Goal: Task Accomplishment & Management: Manage account settings

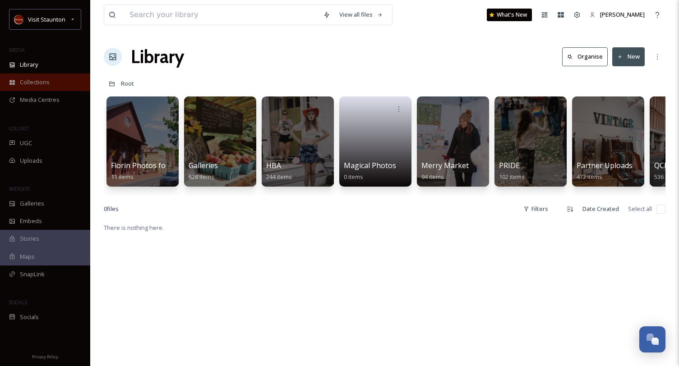
click at [54, 85] on div "Collections" at bounding box center [45, 83] width 90 height 18
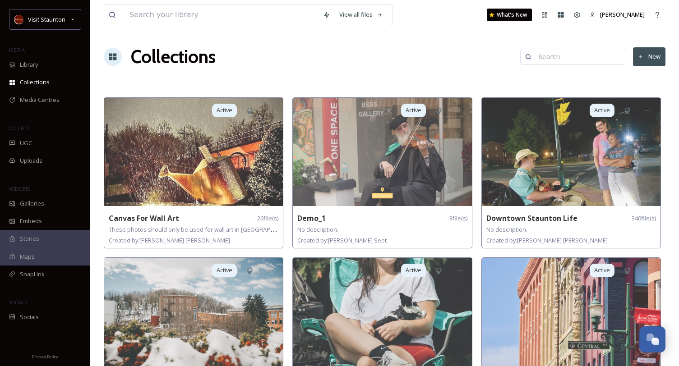
click at [660, 56] on button "New" at bounding box center [649, 56] width 32 height 18
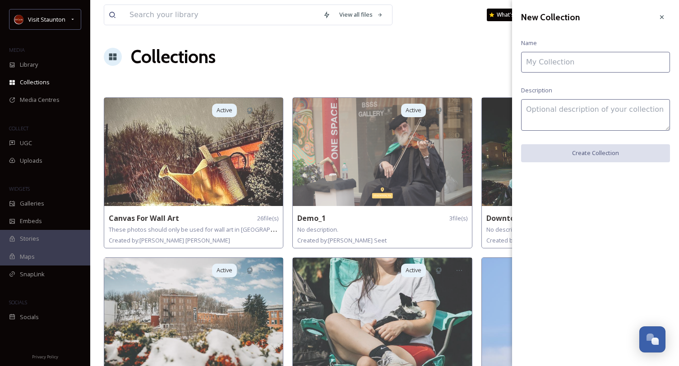
click at [623, 65] on input at bounding box center [595, 62] width 149 height 21
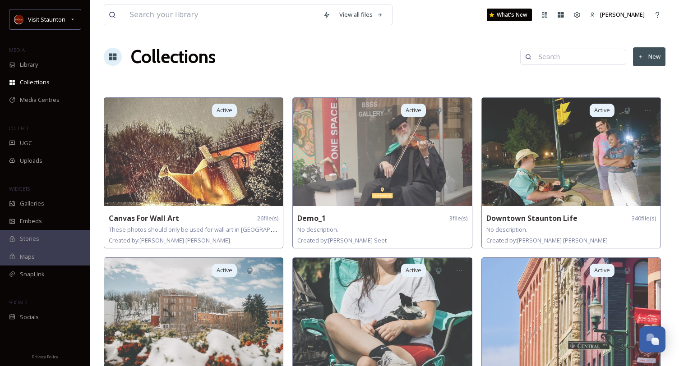
click at [347, 55] on div "Collections New" at bounding box center [385, 56] width 562 height 27
click at [52, 62] on div "Library" at bounding box center [45, 65] width 90 height 18
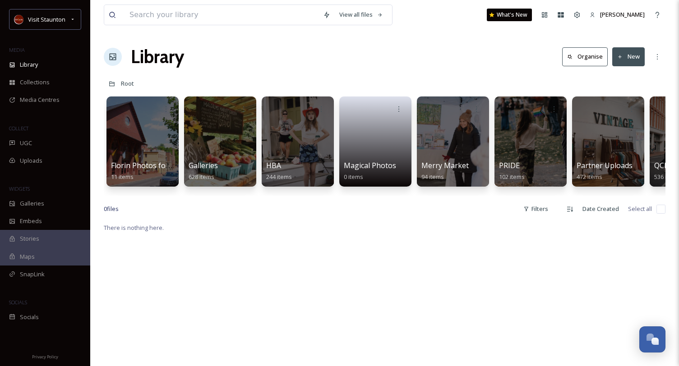
click at [625, 58] on button "New" at bounding box center [628, 56] width 32 height 18
click at [623, 111] on span "Folder" at bounding box center [618, 113] width 17 height 9
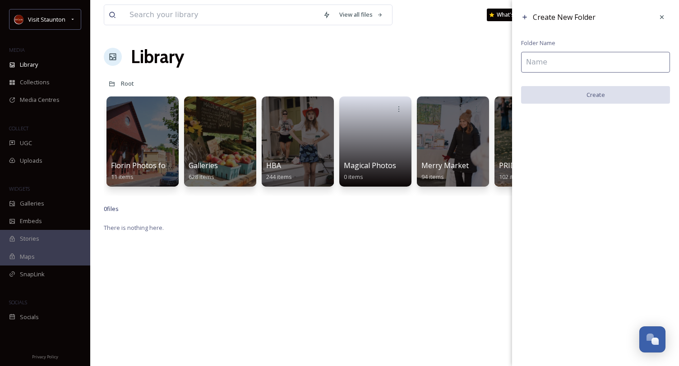
click at [589, 62] on input at bounding box center [595, 62] width 149 height 21
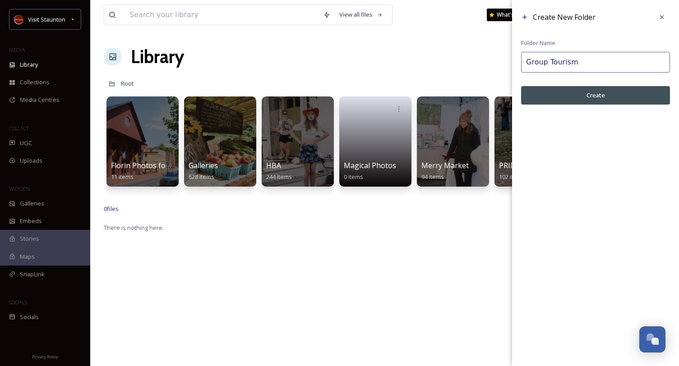
type input "Group Tourism"
click at [619, 98] on button "Create" at bounding box center [595, 95] width 149 height 18
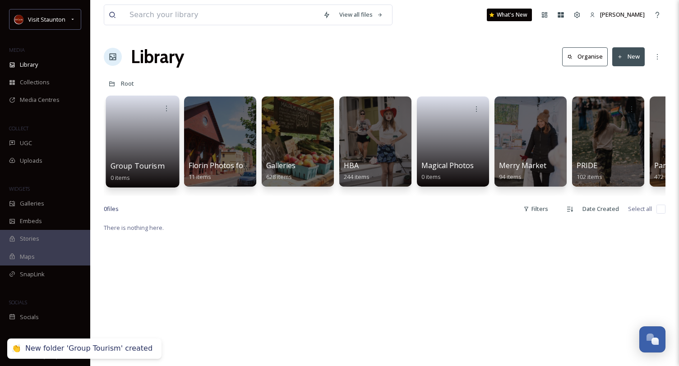
click at [124, 163] on span "Group Tourism" at bounding box center [137, 166] width 53 height 10
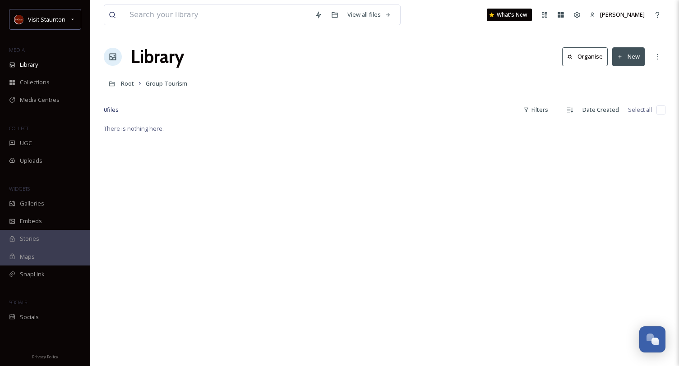
click at [618, 59] on icon at bounding box center [620, 57] width 6 height 6
click at [624, 74] on span "File Upload" at bounding box center [625, 78] width 30 height 9
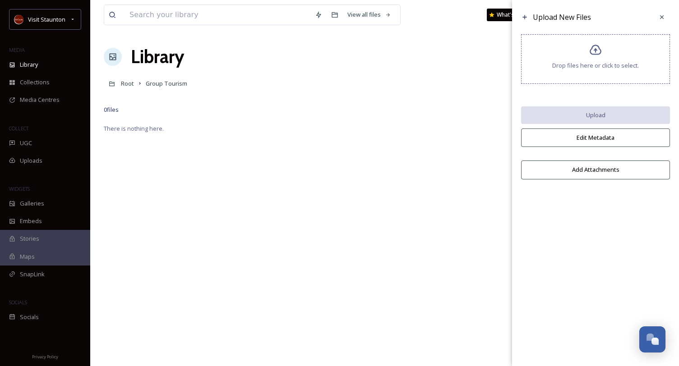
click at [592, 69] on span "Drop files here or click to select." at bounding box center [595, 65] width 87 height 9
click at [449, 89] on div "Root Group Tourism" at bounding box center [385, 83] width 562 height 17
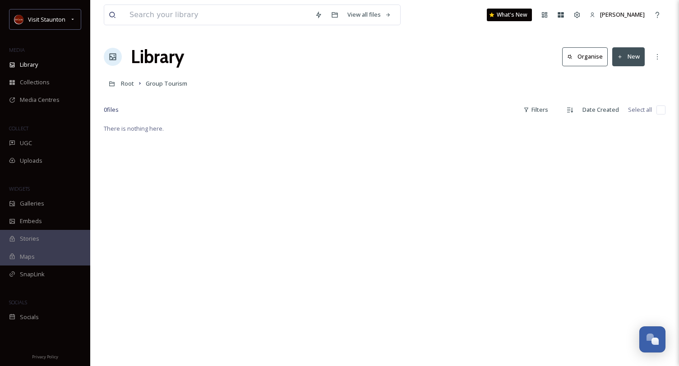
click at [633, 54] on button "New" at bounding box center [628, 56] width 32 height 18
click at [628, 98] on span ".zip Upload" at bounding box center [625, 95] width 30 height 9
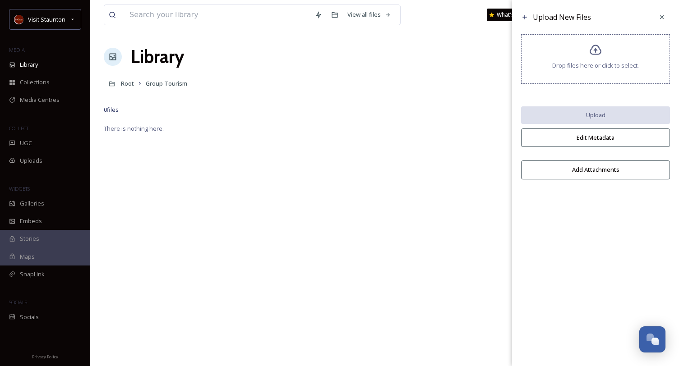
click at [621, 69] on span "Drop files here or click to select." at bounding box center [595, 65] width 87 height 9
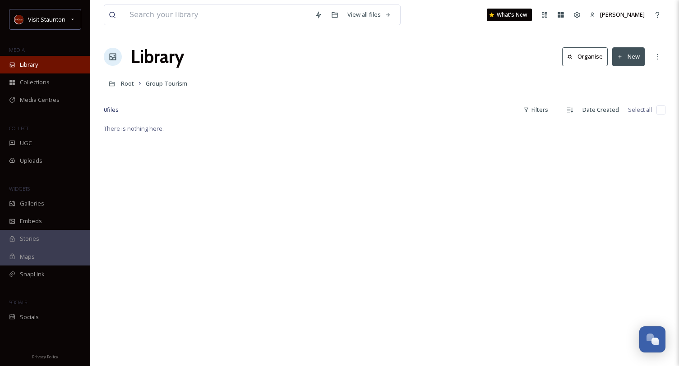
click at [39, 65] on div "Library" at bounding box center [45, 65] width 90 height 18
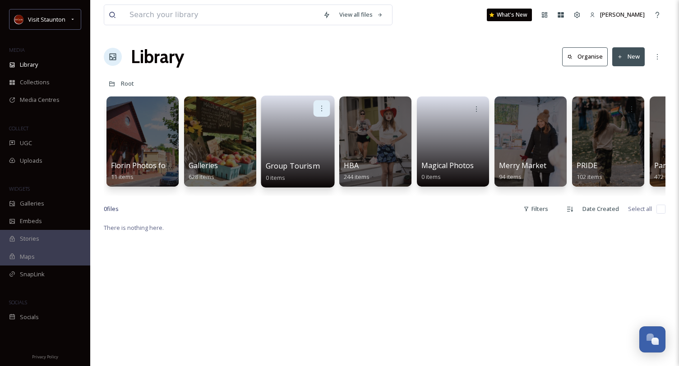
click at [324, 106] on icon at bounding box center [321, 108] width 7 height 7
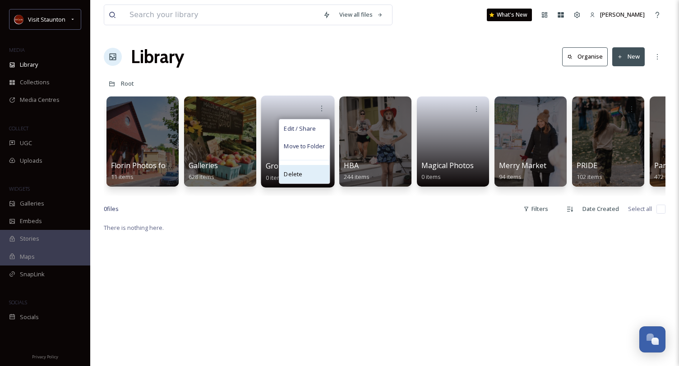
click at [303, 174] on div "Delete" at bounding box center [304, 174] width 50 height 18
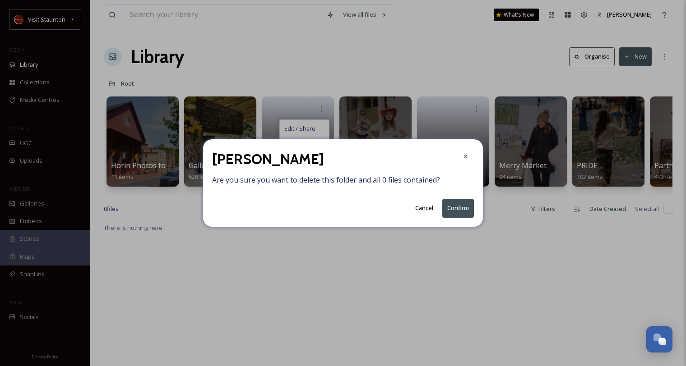
click at [458, 206] on button "Confirm" at bounding box center [458, 208] width 32 height 18
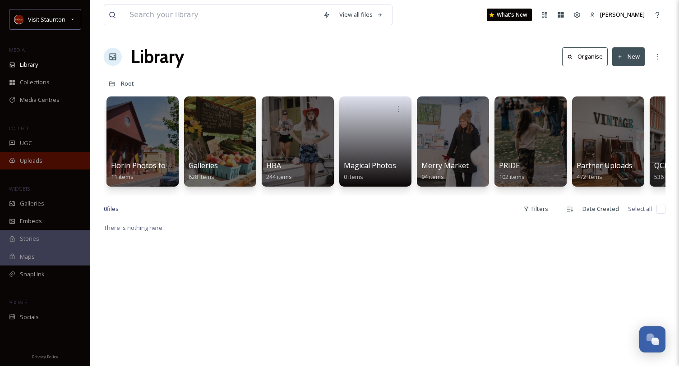
click at [37, 157] on span "Uploads" at bounding box center [31, 161] width 23 height 9
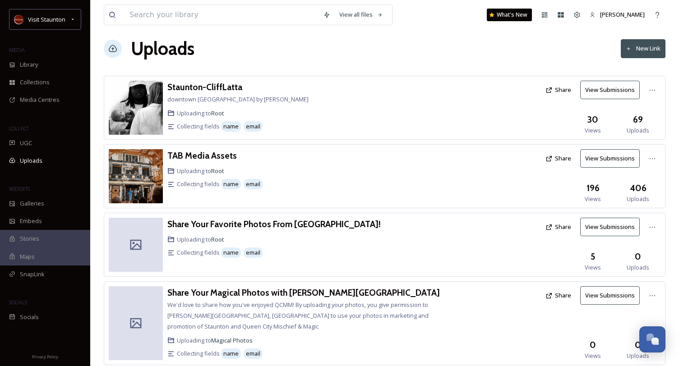
scroll to position [34, 0]
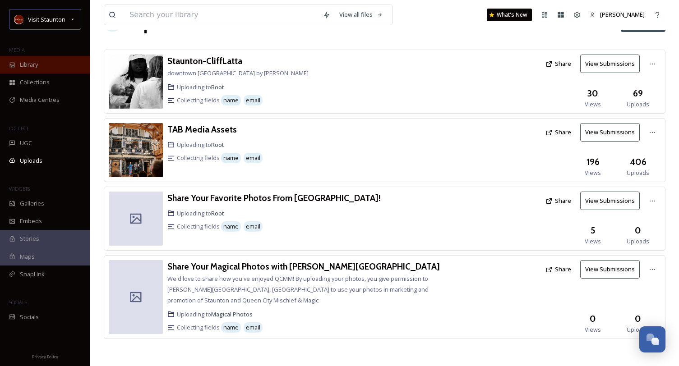
click at [47, 65] on div "Library" at bounding box center [45, 65] width 90 height 18
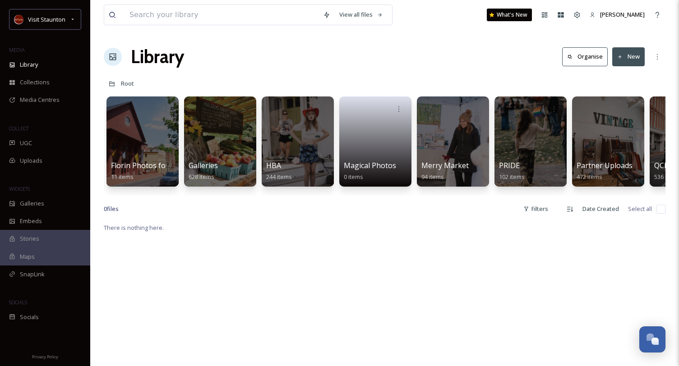
click at [642, 61] on button "New" at bounding box center [628, 56] width 32 height 18
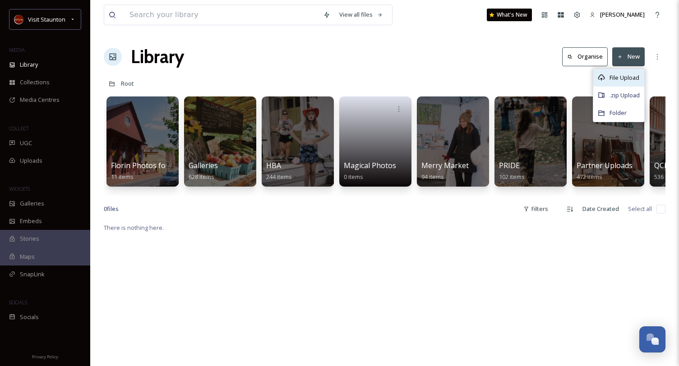
click at [630, 77] on span "File Upload" at bounding box center [625, 78] width 30 height 9
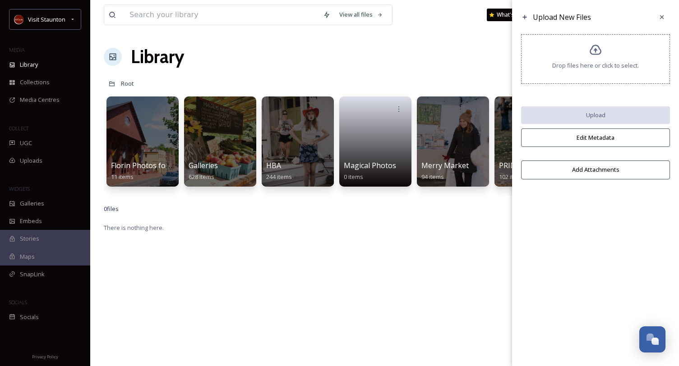
click at [617, 73] on div "Drop files here or click to select." at bounding box center [595, 59] width 149 height 50
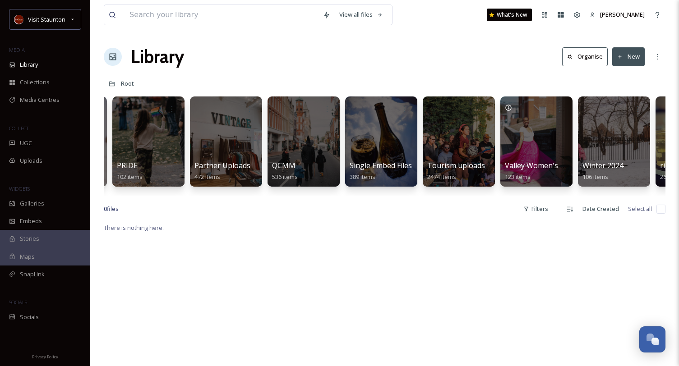
scroll to position [0, 447]
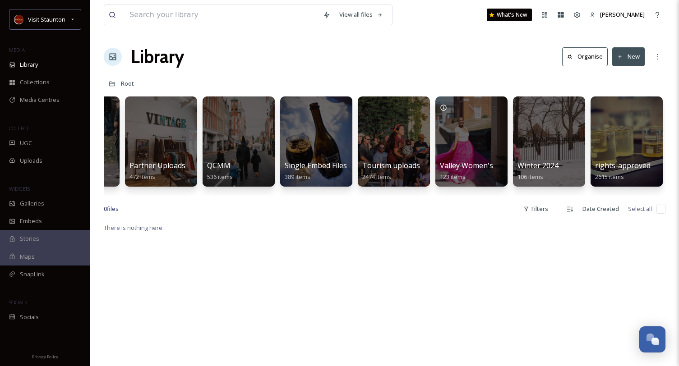
click at [632, 70] on div "Library Organise New" at bounding box center [385, 56] width 562 height 27
click at [633, 61] on button "New" at bounding box center [628, 56] width 32 height 18
click at [622, 116] on span "Folder" at bounding box center [618, 113] width 17 height 9
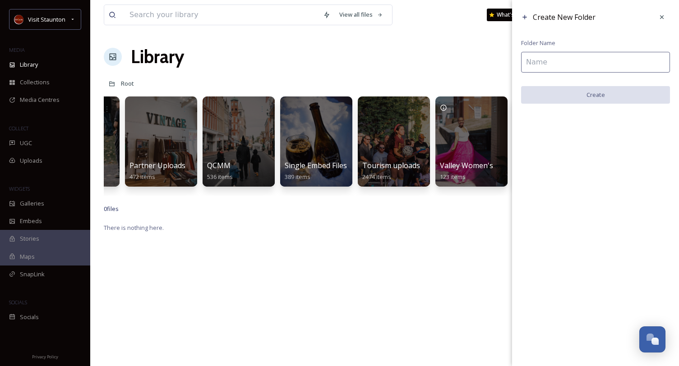
click at [605, 67] on input at bounding box center [595, 62] width 149 height 21
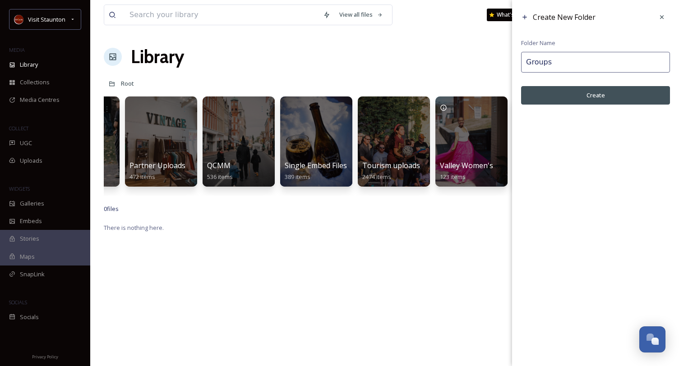
type input "Groups"
click at [546, 101] on button "Create" at bounding box center [595, 95] width 149 height 18
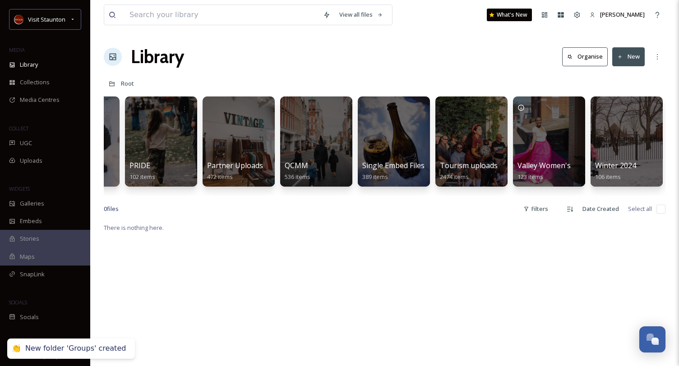
scroll to position [0, 0]
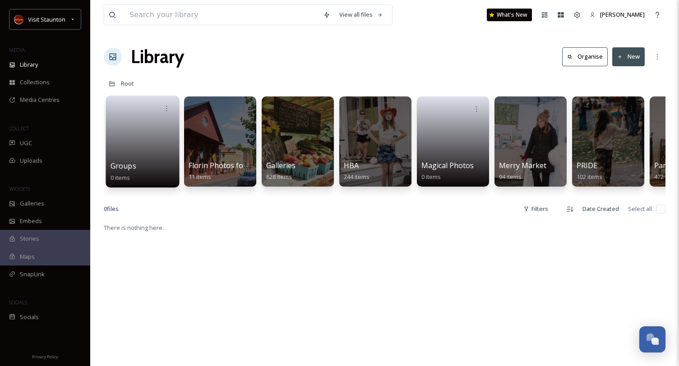
click at [160, 147] on link at bounding box center [143, 139] width 65 height 44
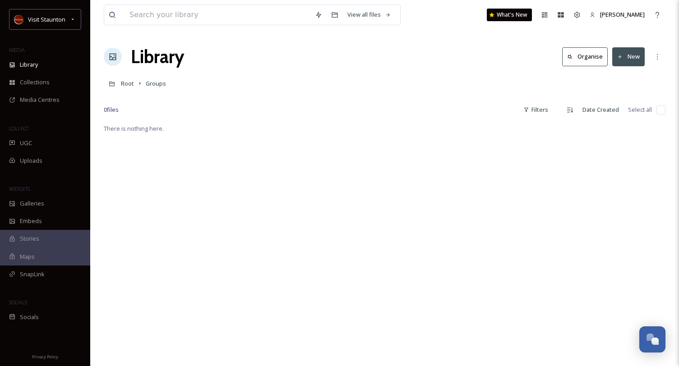
click at [642, 55] on button "New" at bounding box center [628, 56] width 32 height 18
click at [629, 82] on div "File Upload" at bounding box center [618, 78] width 51 height 18
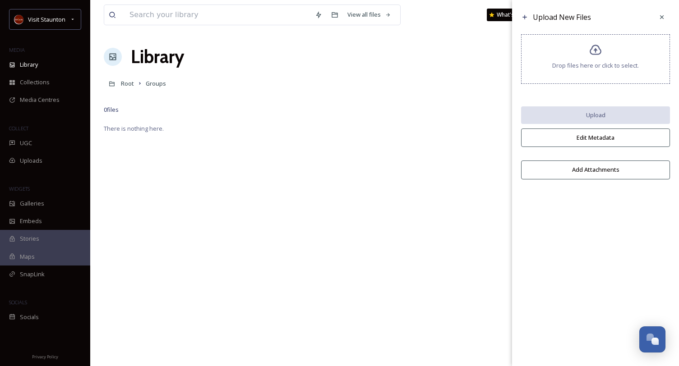
click at [610, 76] on div "Drop files here or click to select." at bounding box center [595, 59] width 149 height 50
click at [424, 93] on div at bounding box center [385, 96] width 562 height 9
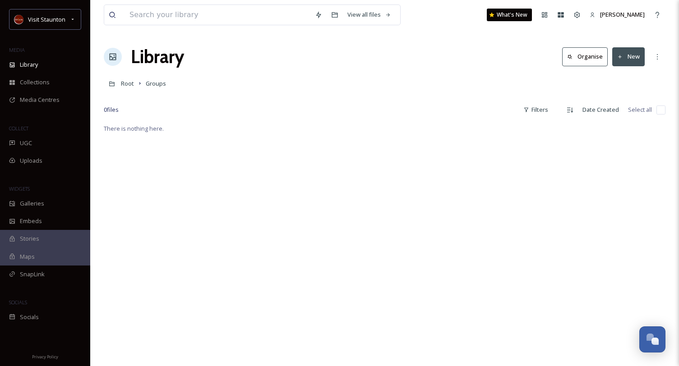
click at [398, 85] on div "Root Groups" at bounding box center [385, 83] width 562 height 17
click at [613, 58] on button "New" at bounding box center [628, 56] width 32 height 18
click at [617, 80] on span "File Upload" at bounding box center [625, 78] width 30 height 9
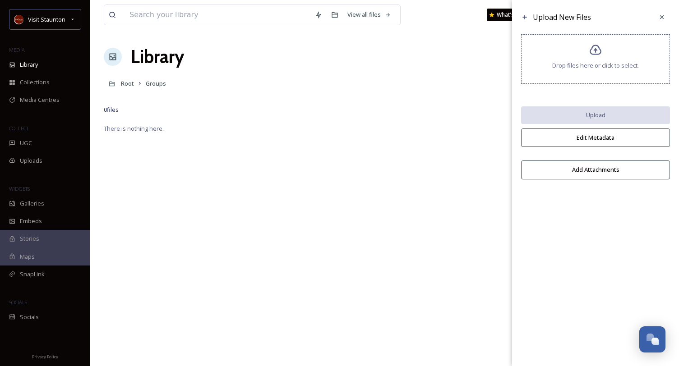
click at [617, 74] on div "Drop files here or click to select." at bounding box center [595, 59] width 149 height 50
click at [581, 70] on div "Drop files here or click to select." at bounding box center [595, 59] width 149 height 50
click at [602, 67] on span "Drop files here or click to select." at bounding box center [595, 65] width 87 height 9
click at [656, 15] on div at bounding box center [662, 17] width 16 height 16
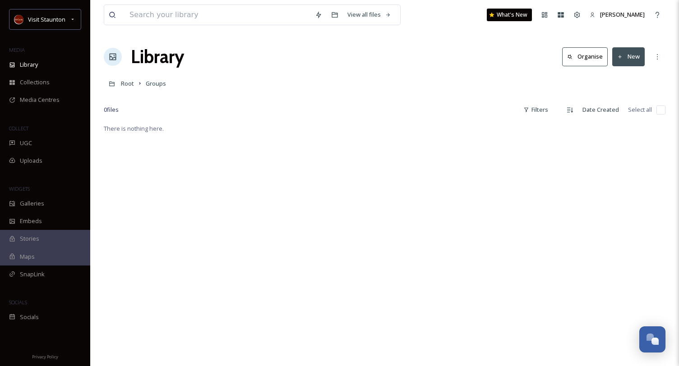
click at [639, 56] on button "New" at bounding box center [628, 56] width 32 height 18
click at [618, 92] on span ".zip Upload" at bounding box center [625, 95] width 30 height 9
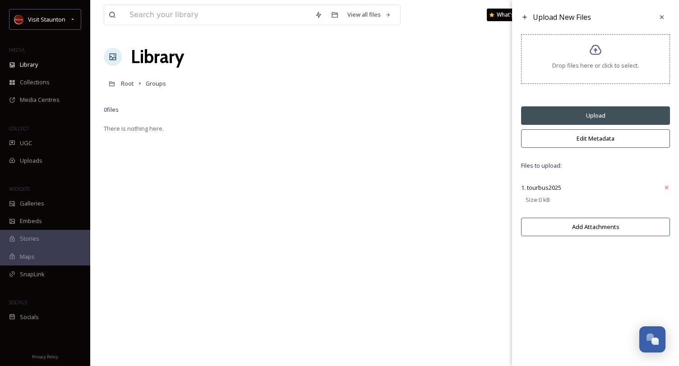
click at [584, 116] on button "Upload" at bounding box center [595, 115] width 149 height 18
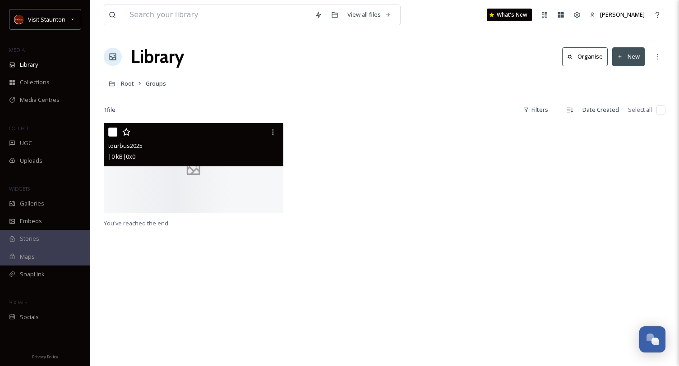
click at [236, 187] on div at bounding box center [194, 168] width 180 height 90
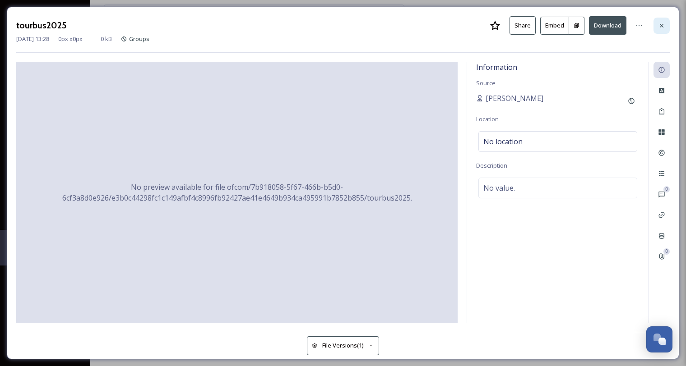
click at [664, 22] on icon at bounding box center [661, 25] width 7 height 7
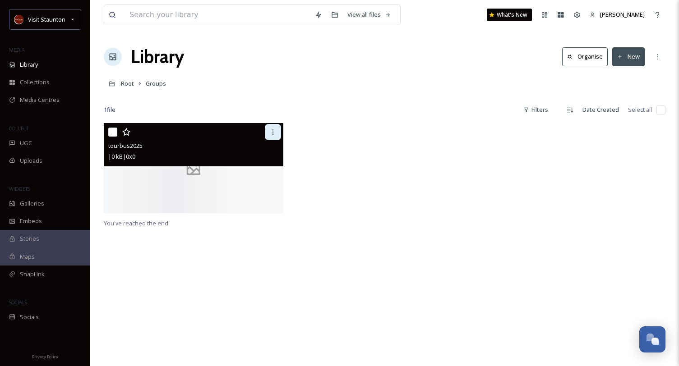
click at [271, 134] on icon at bounding box center [272, 132] width 7 height 7
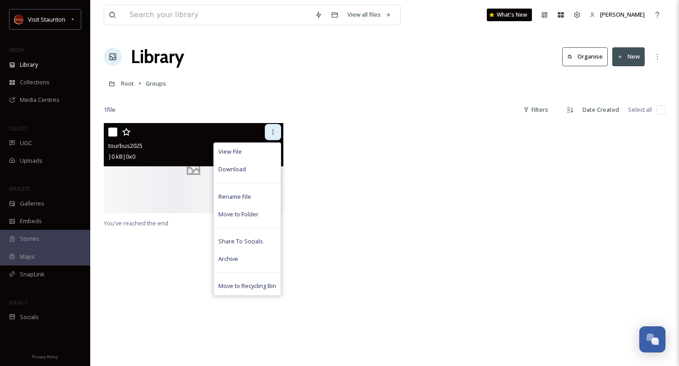
click at [270, 130] on icon at bounding box center [272, 132] width 7 height 7
click at [258, 290] on span "Move to Recycling Bin" at bounding box center [247, 286] width 58 height 9
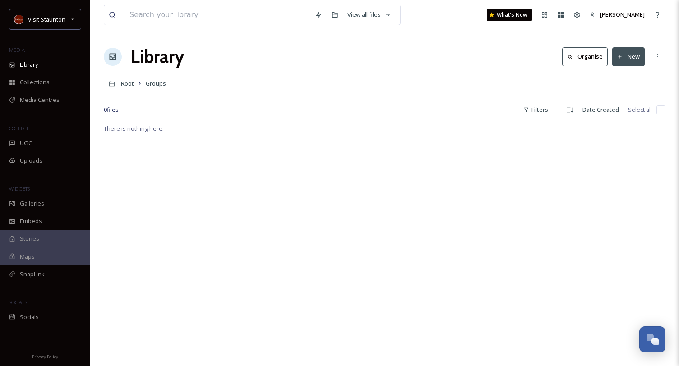
click at [628, 49] on button "New" at bounding box center [628, 56] width 32 height 18
click at [621, 78] on span "File Upload" at bounding box center [625, 78] width 30 height 9
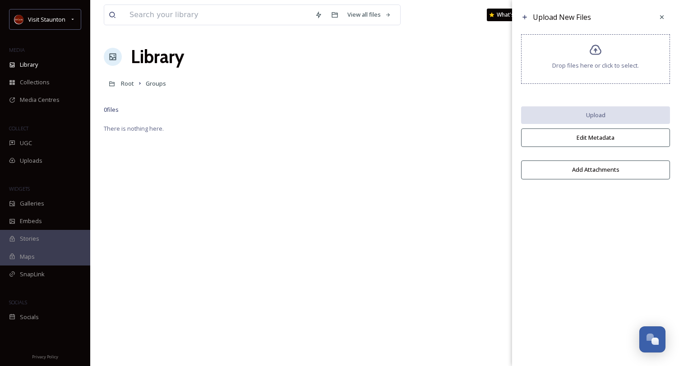
click at [573, 70] on div "Drop files here or click to select." at bounding box center [595, 59] width 149 height 50
click at [54, 79] on div "Collections" at bounding box center [45, 83] width 90 height 18
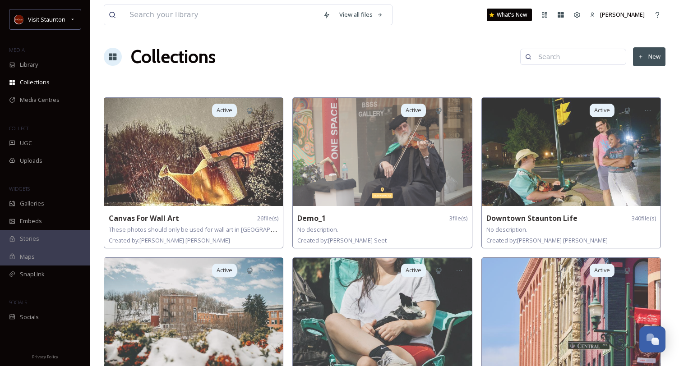
click at [650, 55] on button "New" at bounding box center [649, 56] width 32 height 18
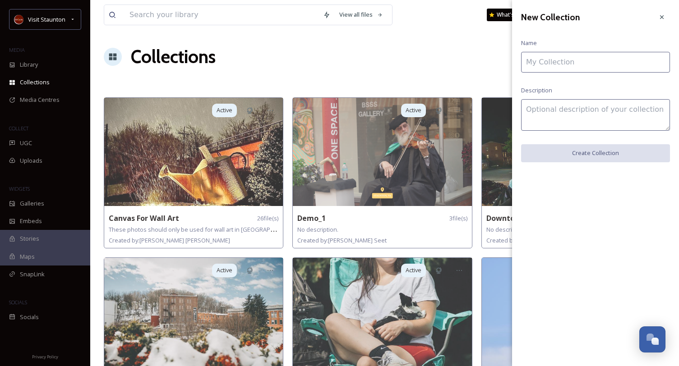
click at [615, 60] on input at bounding box center [595, 62] width 149 height 21
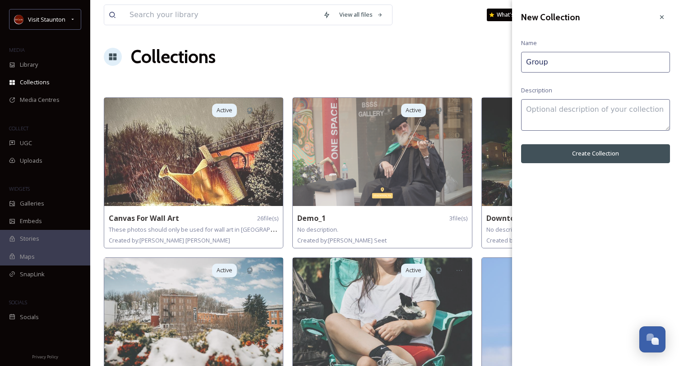
type input "Group"
click at [662, 16] on icon at bounding box center [661, 17] width 7 height 7
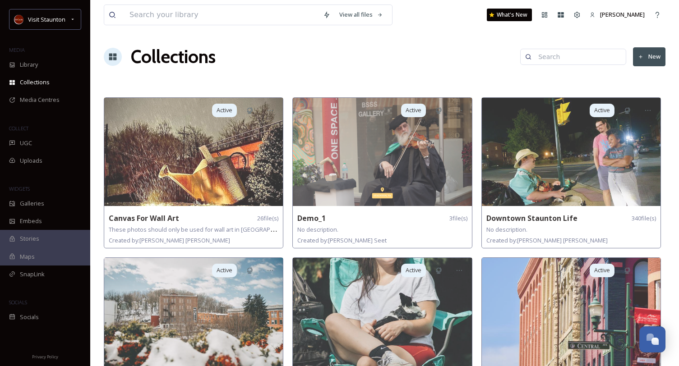
click at [641, 58] on icon at bounding box center [640, 56] width 3 height 3
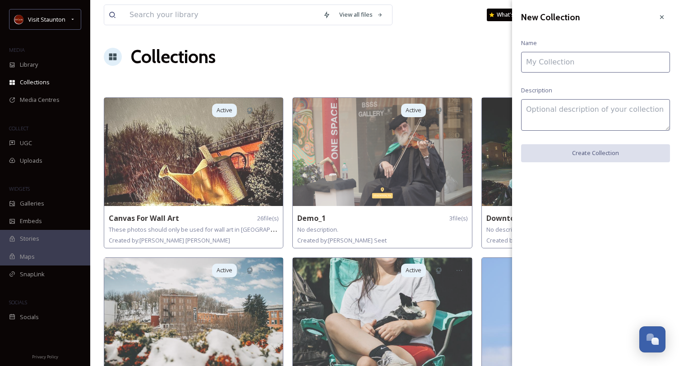
click at [632, 60] on input at bounding box center [595, 62] width 149 height 21
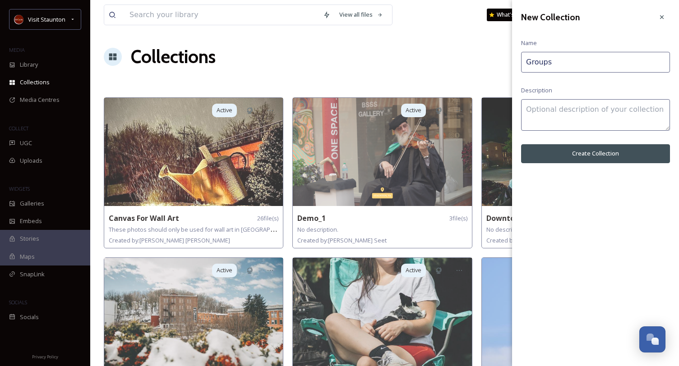
type input "Groups"
click at [633, 154] on button "Create Collection" at bounding box center [595, 153] width 149 height 18
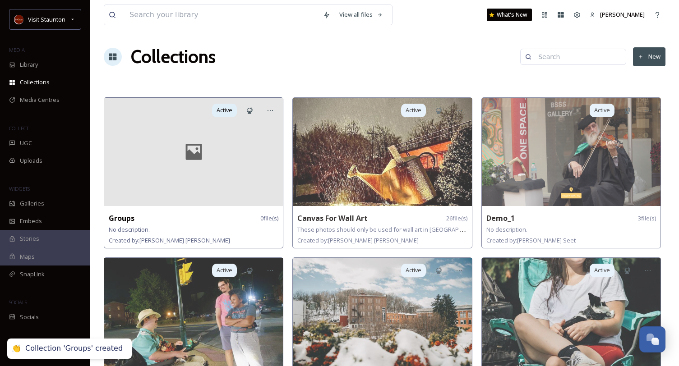
click at [250, 177] on div at bounding box center [193, 152] width 179 height 108
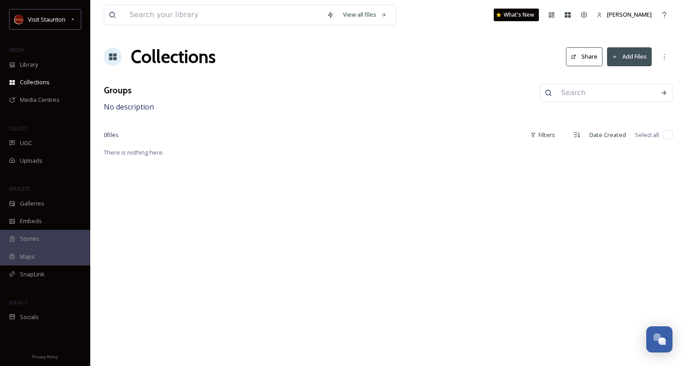
click at [631, 55] on button "Add Files" at bounding box center [629, 56] width 45 height 18
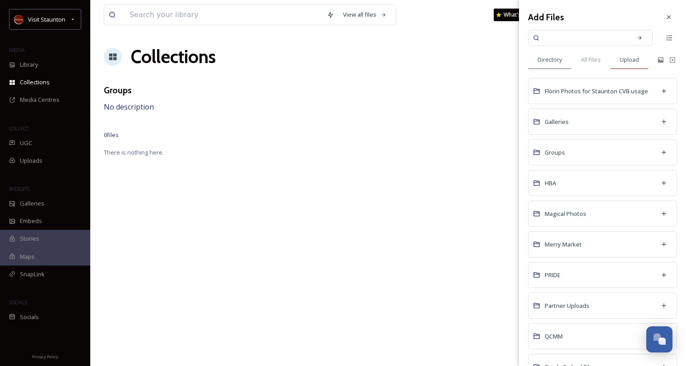
click at [629, 58] on span "Upload" at bounding box center [628, 59] width 19 height 9
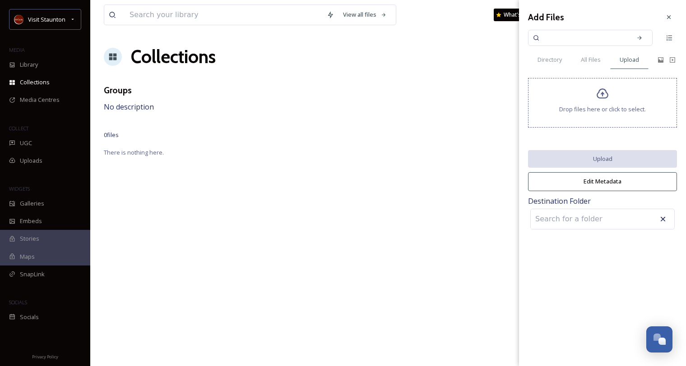
click at [614, 98] on div "Drop files here or click to select." at bounding box center [602, 103] width 149 height 50
